Goal: Information Seeking & Learning: Find specific fact

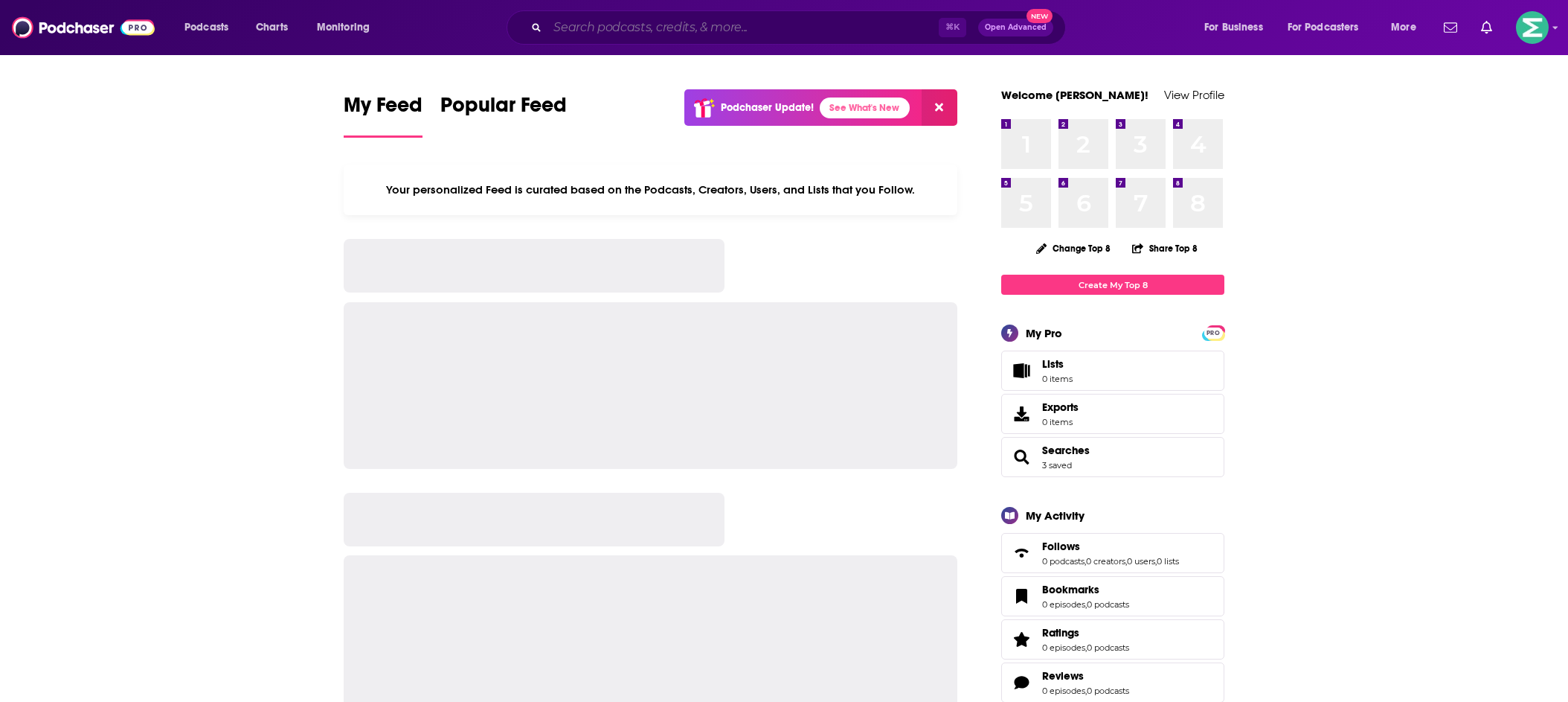
click at [610, 32] on input "Search podcasts, credits, & more..." at bounding box center [743, 28] width 391 height 24
paste input "Counsel House Podcast"
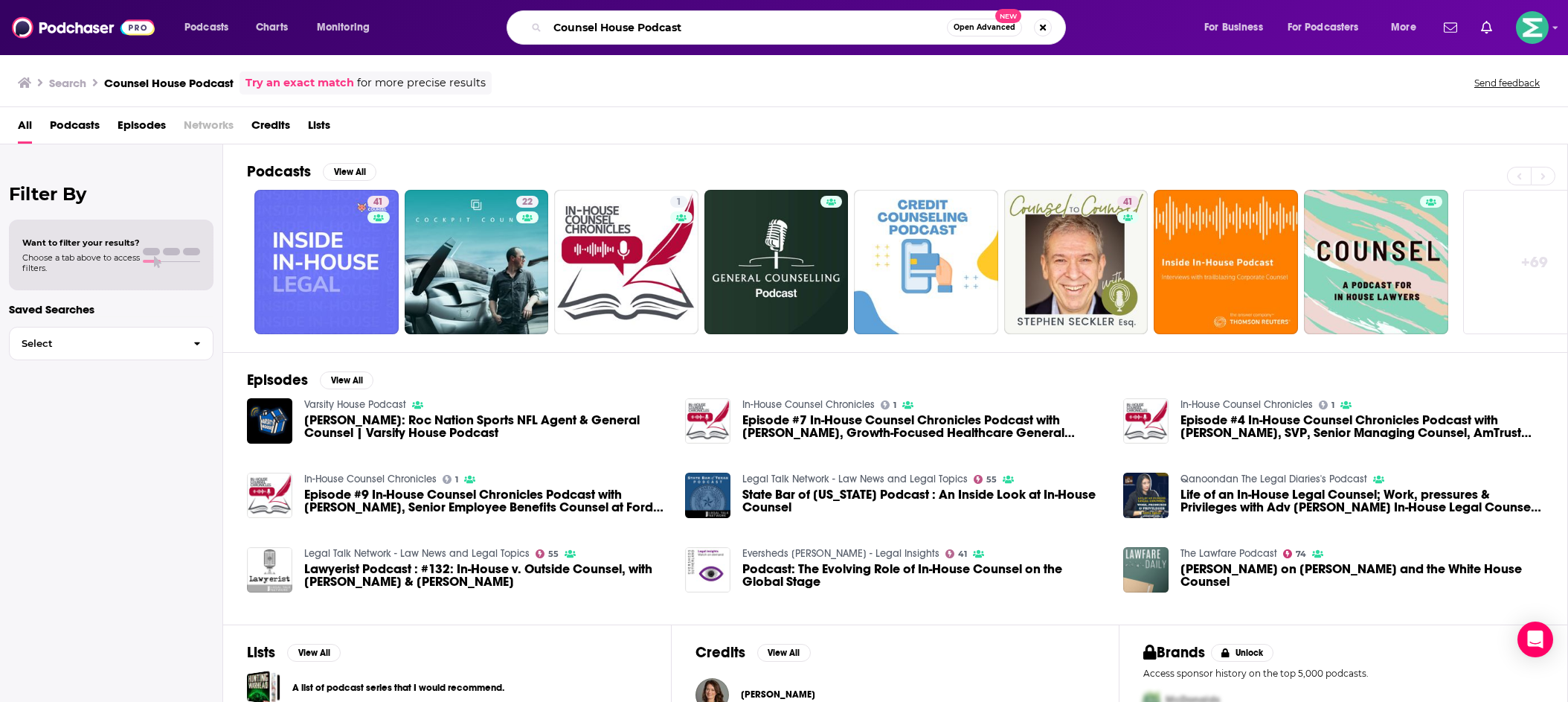
drag, startPoint x: 705, startPoint y: 34, endPoint x: 632, endPoint y: 33, distance: 73.0
click at [632, 33] on input "Counsel House Podcast" at bounding box center [746, 28] width 399 height 24
click at [556, 27] on input "Counsel House"" at bounding box center [746, 28] width 399 height 24
type input ""Counsel House""
